Goal: Task Accomplishment & Management: Manage account settings

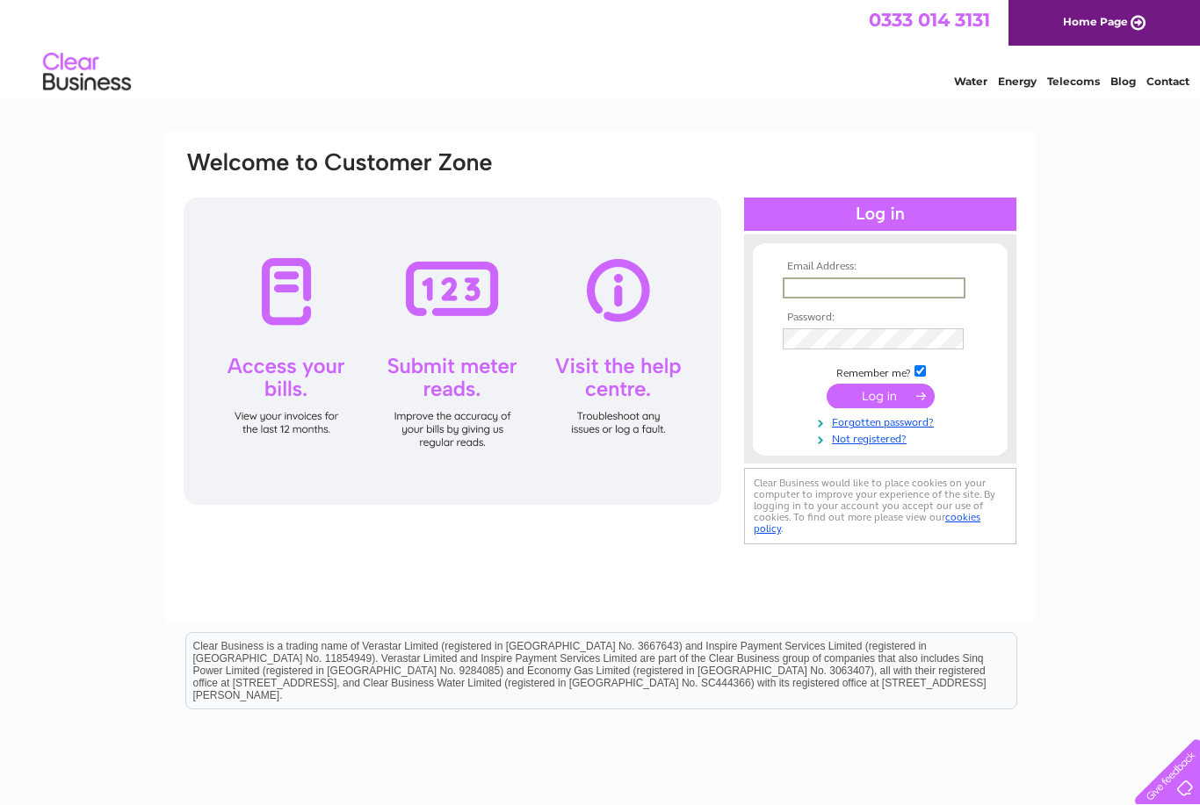
type input "Info@musiccollectivescotland.com"
click at [880, 397] on input "submit" at bounding box center [881, 396] width 108 height 25
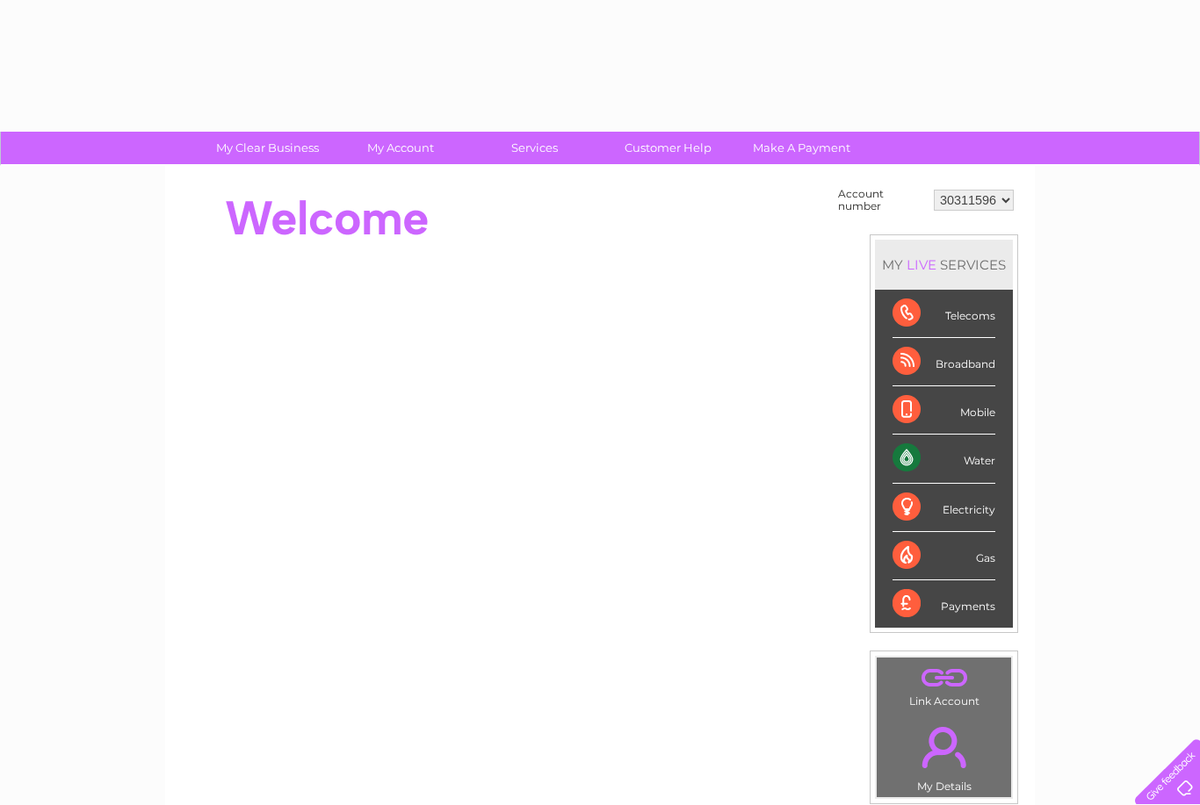
click at [893, 396] on div "Mobile" at bounding box center [943, 410] width 103 height 48
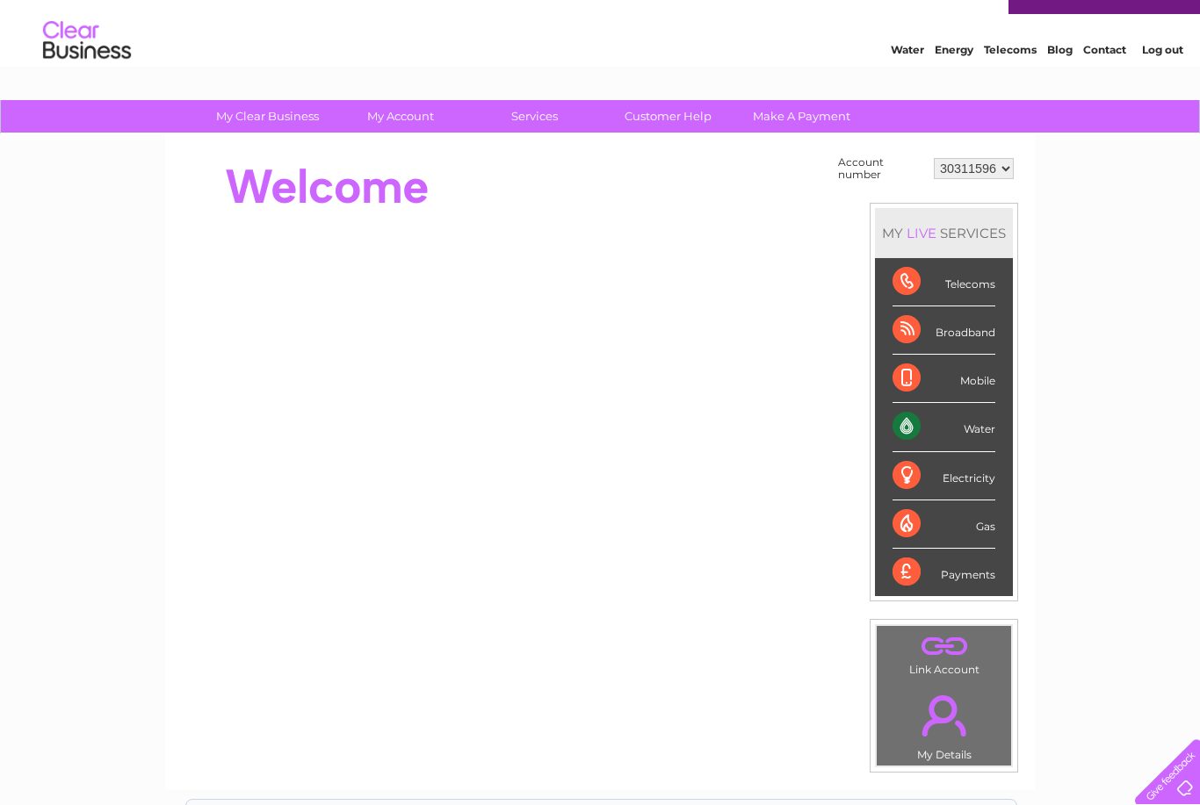
scroll to position [34, 0]
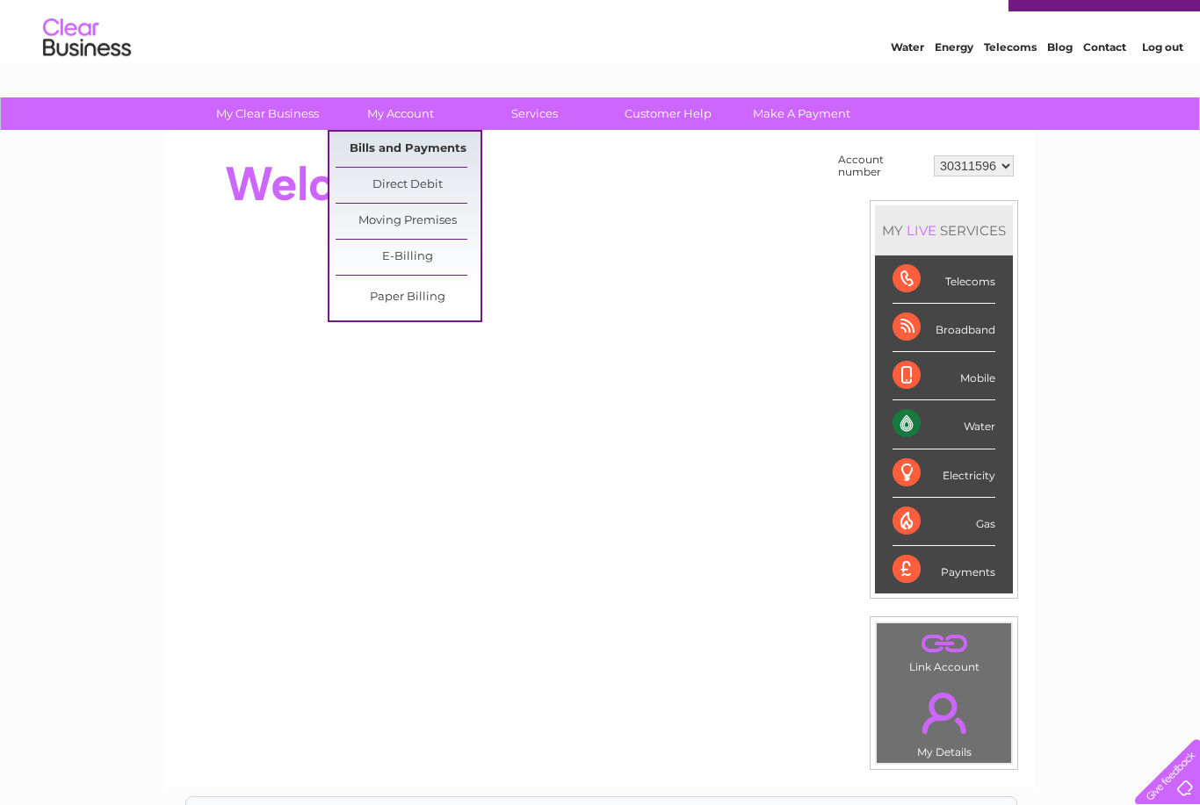
click at [448, 154] on link "Bills and Payments" at bounding box center [408, 149] width 145 height 35
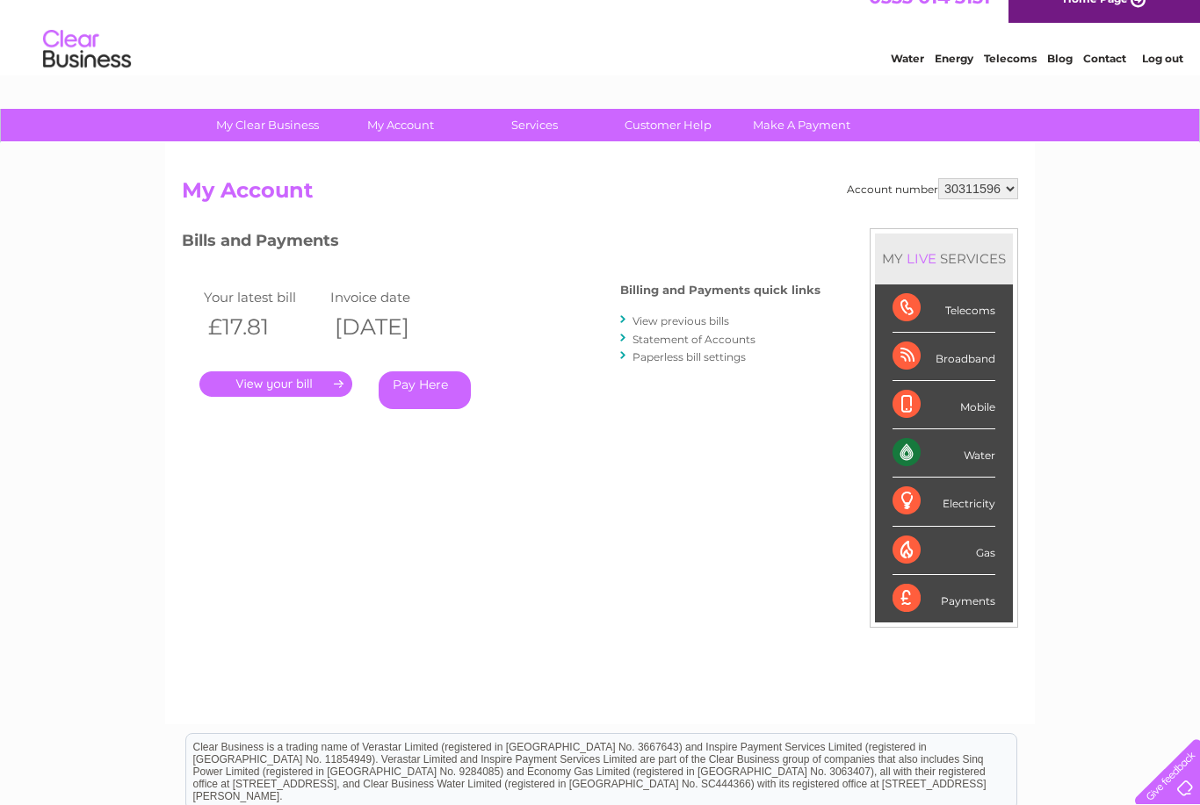
scroll to position [25, 0]
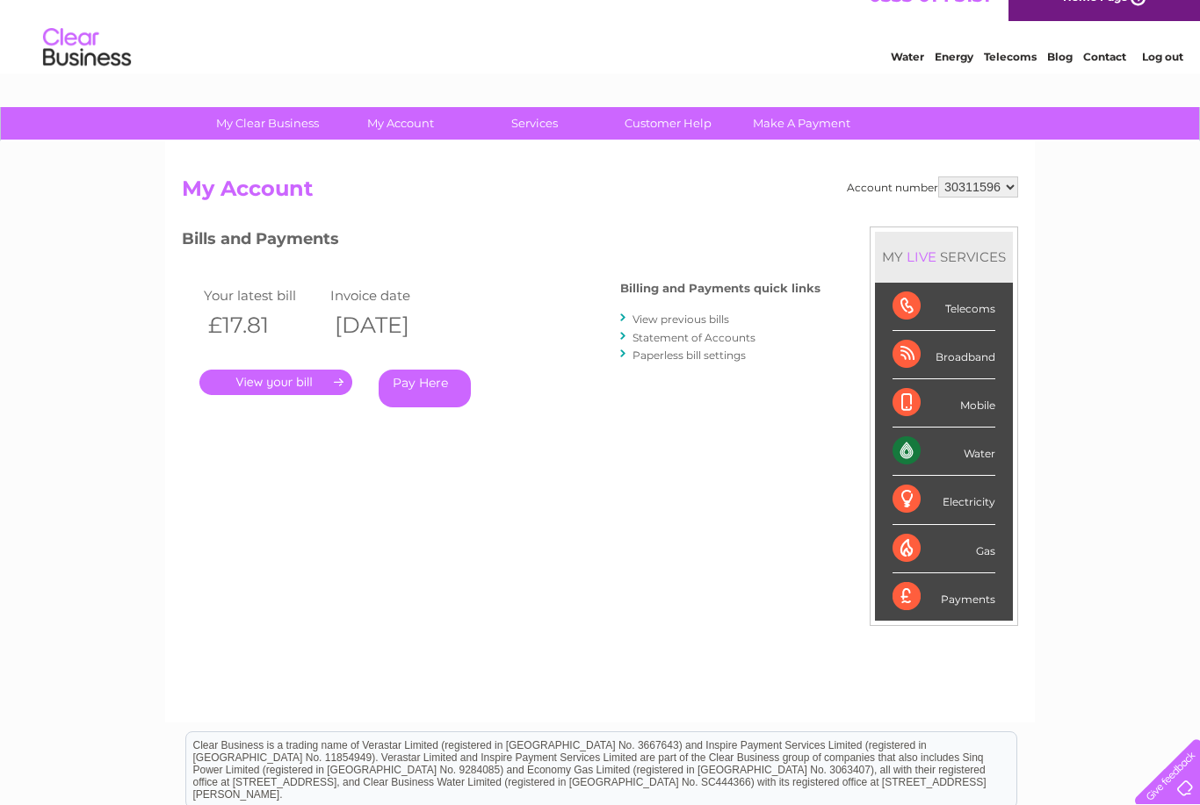
click at [698, 317] on link "View previous bills" at bounding box center [680, 319] width 97 height 13
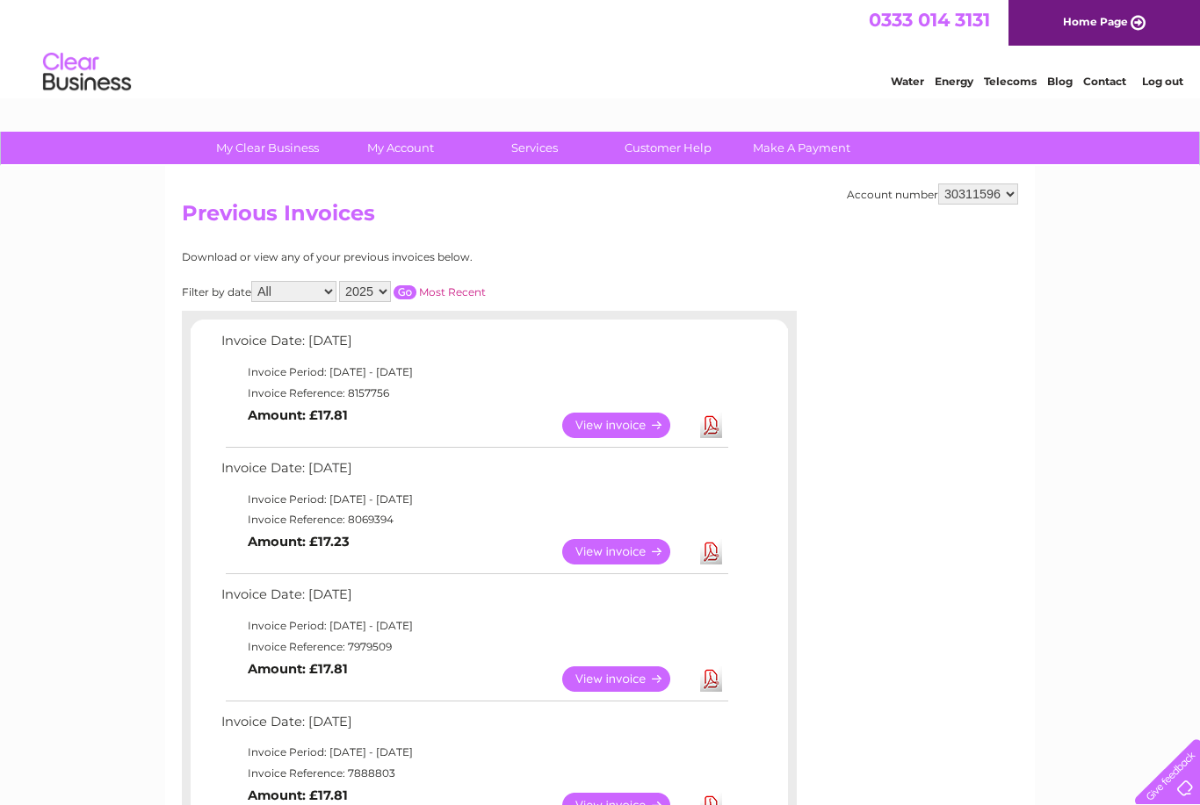
click at [713, 547] on link "Download" at bounding box center [711, 551] width 22 height 25
